Goal: Information Seeking & Learning: Learn about a topic

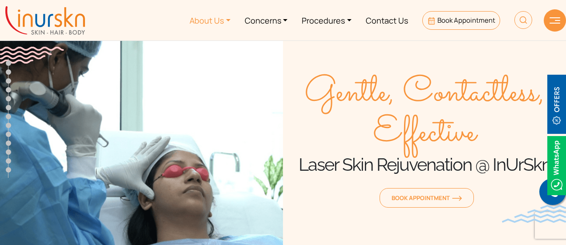
click at [225, 20] on link "About Us" at bounding box center [209, 20] width 55 height 33
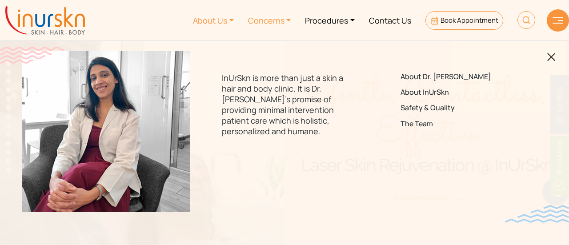
click at [290, 19] on link "Concerns" at bounding box center [269, 20] width 57 height 33
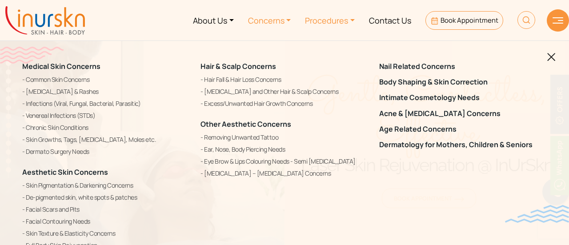
click at [355, 19] on link "Procedures" at bounding box center [330, 20] width 64 height 33
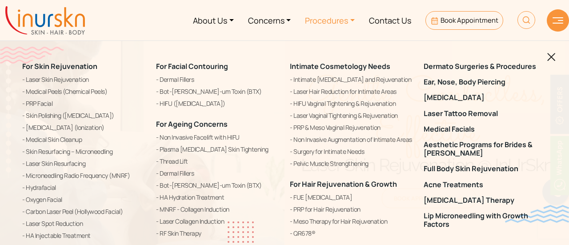
click at [551, 63] on div "Dermato Surgeries & Procedures Ear, Nose, Body Piercing [MEDICAL_DATA] Laser Ta…" at bounding box center [485, 197] width 134 height 270
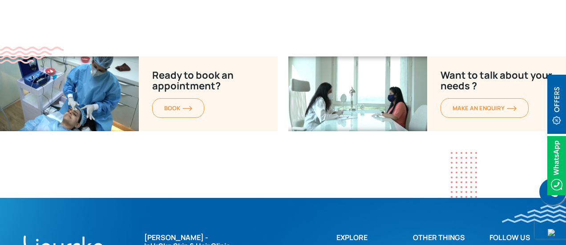
scroll to position [5526, 0]
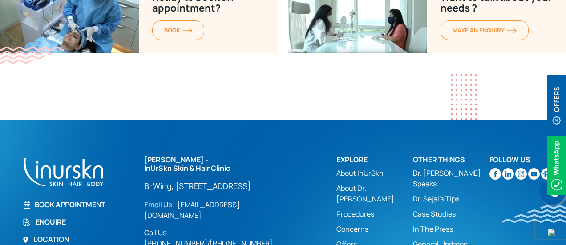
drag, startPoint x: 253, startPoint y: 222, endPoint x: 332, endPoint y: 225, distance: 79.7
drag, startPoint x: 335, startPoint y: 224, endPoint x: 252, endPoint y: 226, distance: 83.2
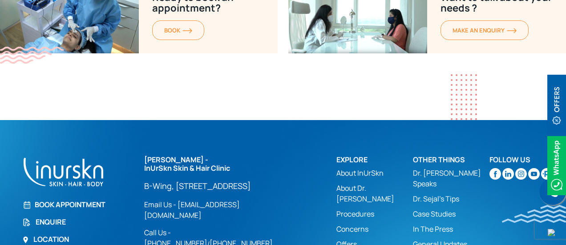
copy div "INURSKN DERMATOLOGY LLP"
drag, startPoint x: 197, startPoint y: 93, endPoint x: 140, endPoint y: 93, distance: 57.8
click at [140, 156] on div "[PERSON_NAME] - InUrSkn Skin & Hair Clinic [GEOGRAPHIC_DATA][STREET_ADDRESS] Lo…" at bounding box center [235, 212] width 192 height 113
copy h2 "[PERSON_NAME]"
click at [125, 156] on div at bounding box center [77, 172] width 111 height 32
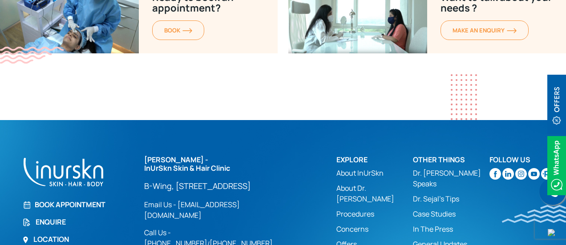
click at [60, 234] on link "Location" at bounding box center [77, 239] width 111 height 11
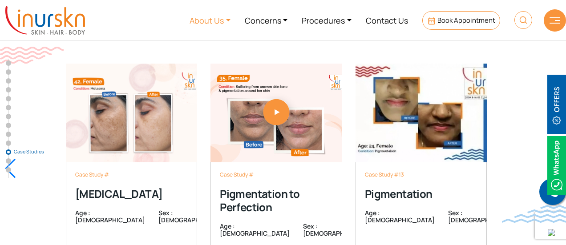
click at [221, 22] on link "About Us" at bounding box center [209, 20] width 55 height 33
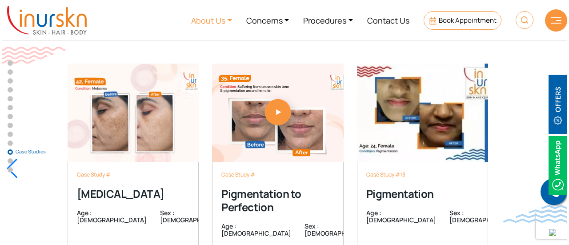
scroll to position [4311, 0]
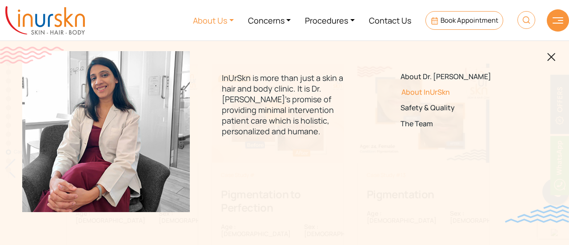
click at [416, 93] on link "About InUrSkn" at bounding box center [463, 92] width 125 height 8
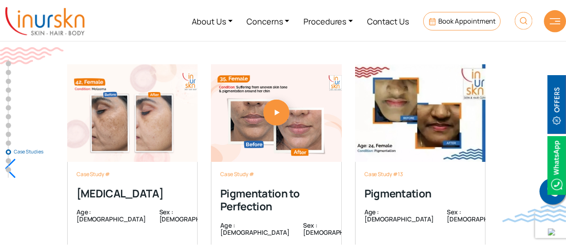
scroll to position [4309, 0]
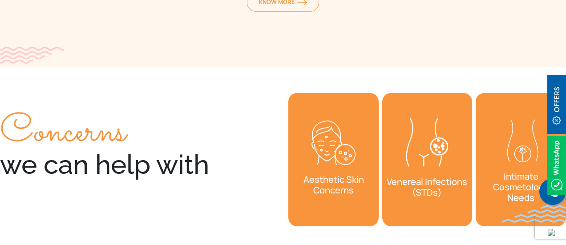
scroll to position [3106, 0]
